Goal: Transaction & Acquisition: Register for event/course

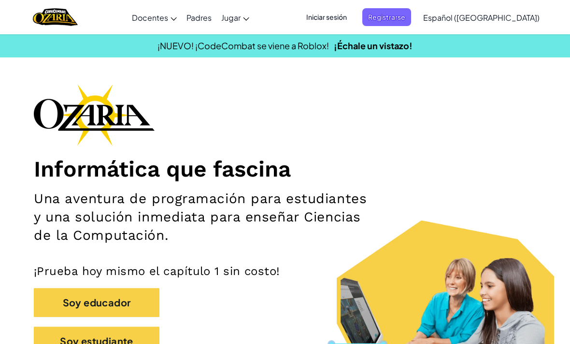
click at [411, 20] on span "Registrarse" at bounding box center [386, 17] width 49 height 18
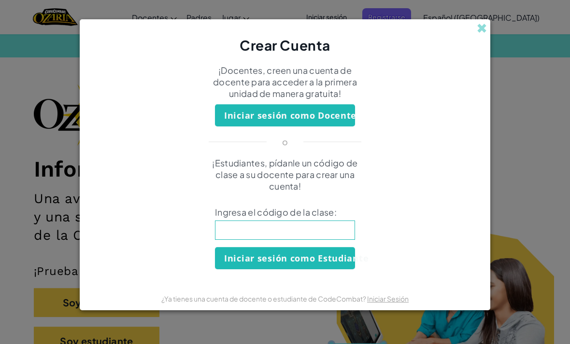
click at [327, 233] on input at bounding box center [285, 230] width 140 height 19
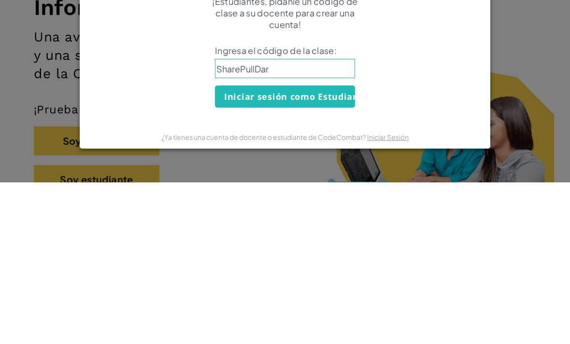
type input "SharePullDark"
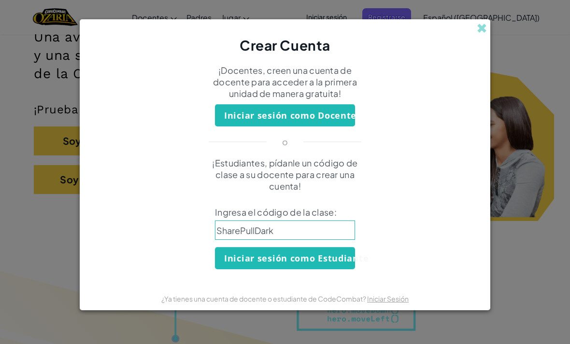
click at [349, 261] on button "Iniciar sesión como Estudiante" at bounding box center [285, 258] width 140 height 22
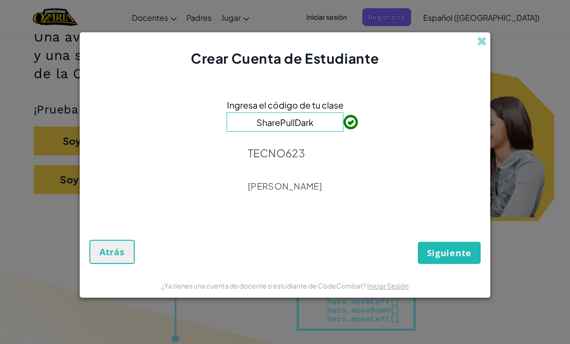
click at [463, 254] on span "Siguiente" at bounding box center [449, 253] width 44 height 12
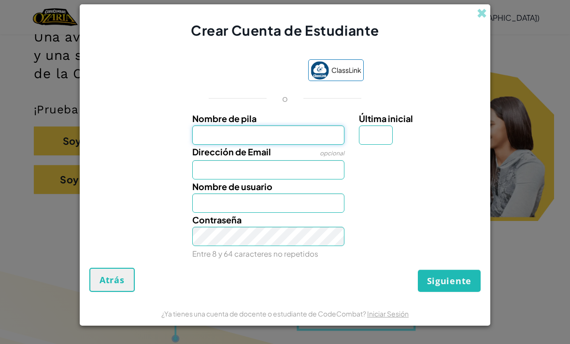
click at [302, 132] on input "Nombre de pila" at bounding box center [268, 135] width 153 height 19
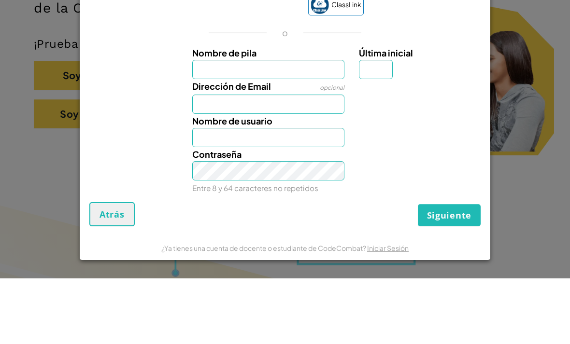
scroll to position [227, 0]
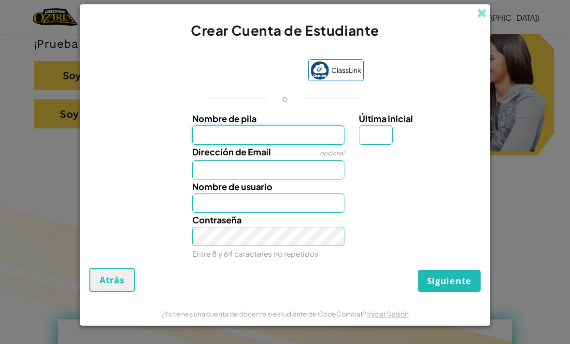
click at [327, 140] on input "Nombre de pila" at bounding box center [268, 135] width 153 height 19
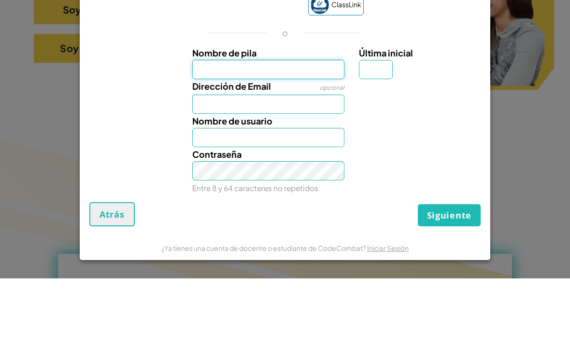
type input "[PERSON_NAME]"
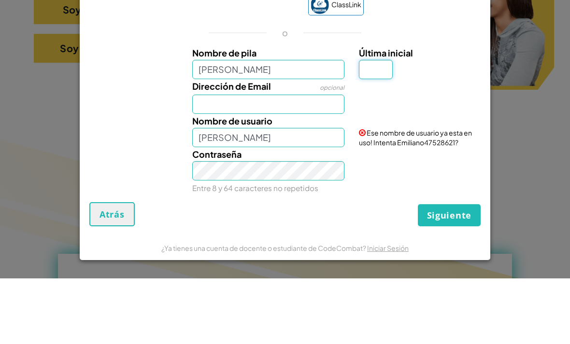
type input "[PERSON_NAME]"
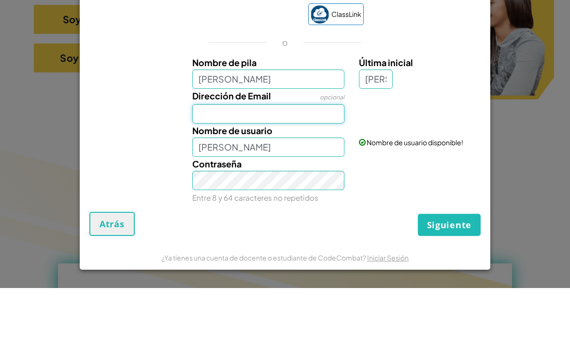
type input "[EMAIL_ADDRESS][DOMAIN_NAME]"
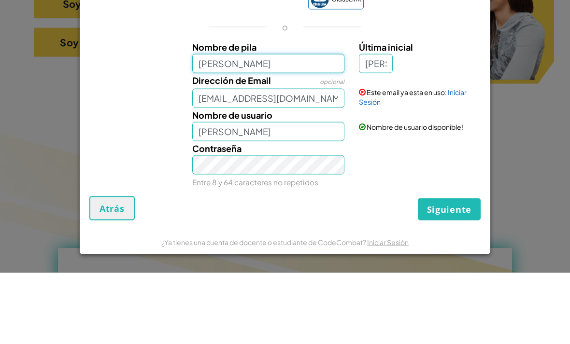
click at [320, 126] on input "[PERSON_NAME]" at bounding box center [268, 135] width 153 height 19
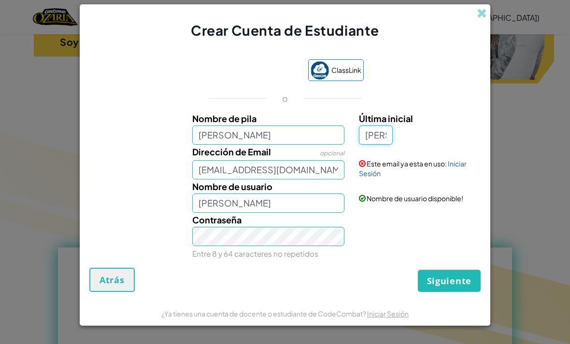
click at [380, 145] on input "[PERSON_NAME]" at bounding box center [376, 135] width 34 height 19
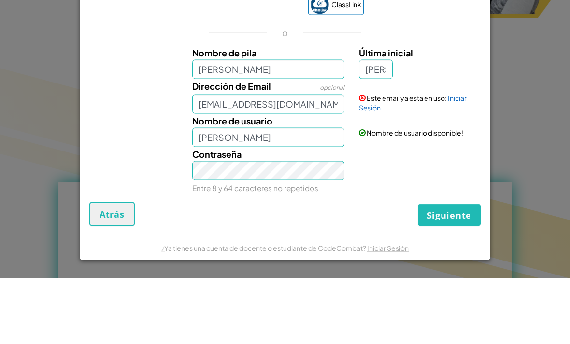
click at [462, 159] on link "Iniciar Sesión" at bounding box center [413, 168] width 108 height 18
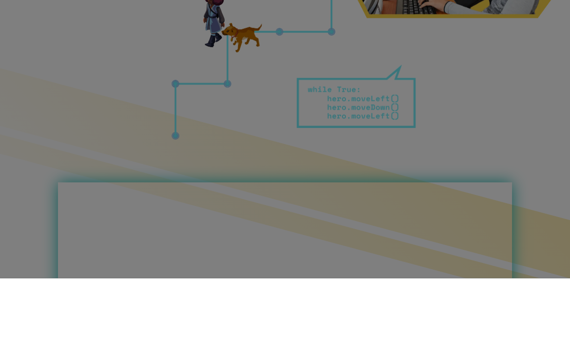
scroll to position [365, 0]
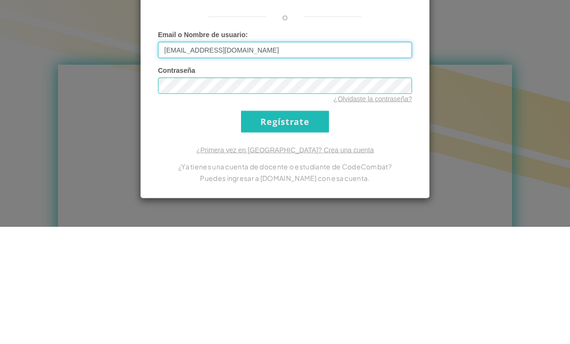
type input "[PERSON_NAME] A"
click at [285, 228] on input "Regístrate" at bounding box center [285, 239] width 88 height 22
